Goal: Task Accomplishment & Management: Manage account settings

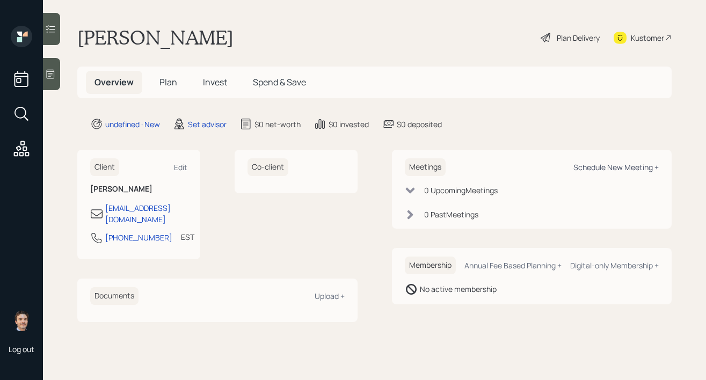
click at [627, 169] on div "Schedule New Meeting +" at bounding box center [615, 167] width 85 height 10
select select "round-[PERSON_NAME]"
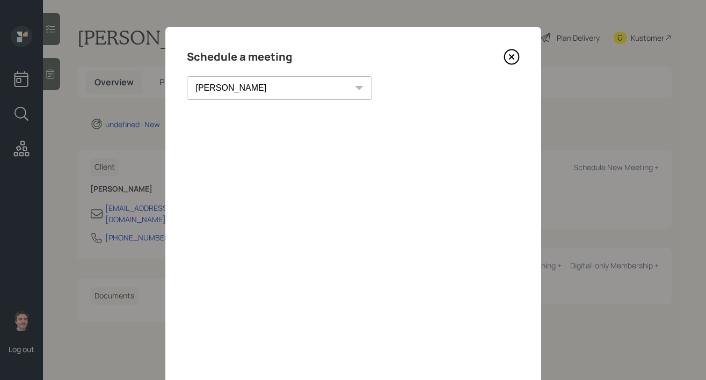
click at [516, 56] on icon at bounding box center [511, 57] width 16 height 16
